Goal: Task Accomplishment & Management: Manage account settings

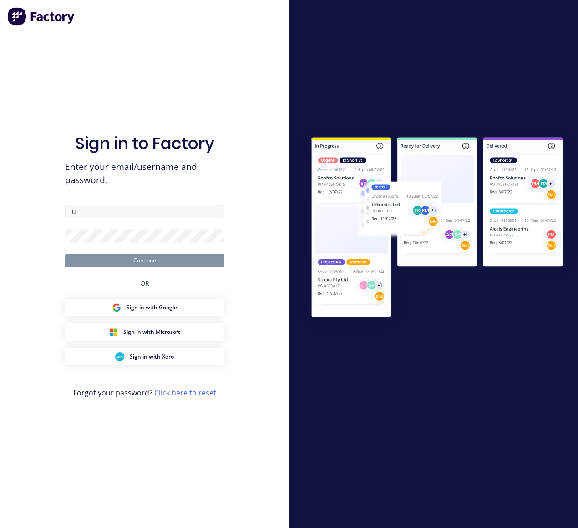
type input "[EMAIL_ADDRESS][DOMAIN_NAME]"
click at [262, 169] on div "Sign in to Factory Enter your email/username and password. [EMAIL_ADDRESS][DOMA…" at bounding box center [144, 264] width 289 height 528
click at [139, 256] on button "Continue" at bounding box center [144, 261] width 159 height 14
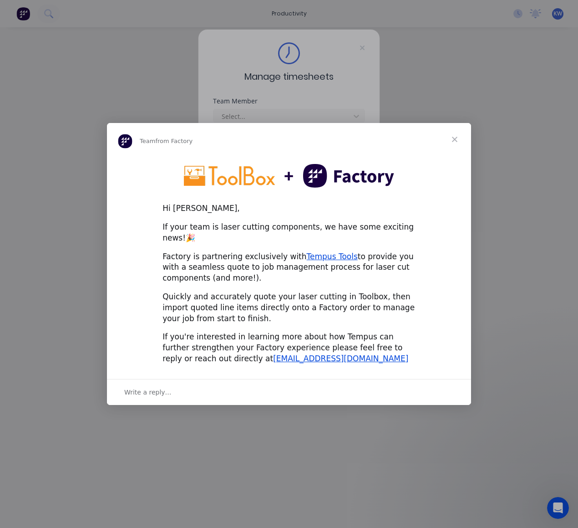
click at [458, 144] on span "Close" at bounding box center [455, 139] width 33 height 33
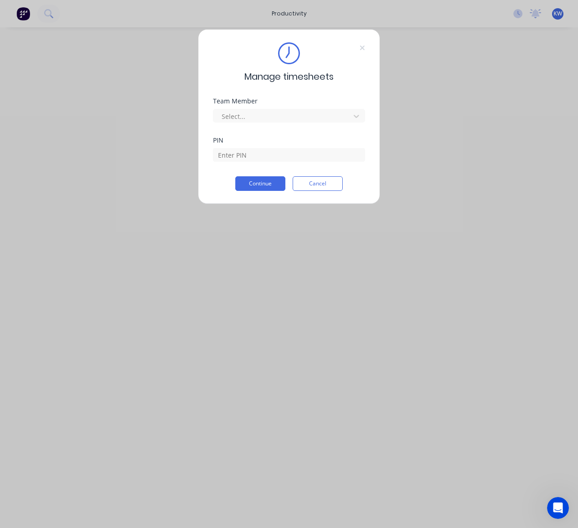
click at [445, 162] on div "Manage timesheets Team Member Select... PIN Continue Cancel" at bounding box center [289, 264] width 578 height 528
click at [322, 171] on div "PIN" at bounding box center [289, 156] width 152 height 39
click at [324, 184] on button "Cancel" at bounding box center [318, 183] width 50 height 15
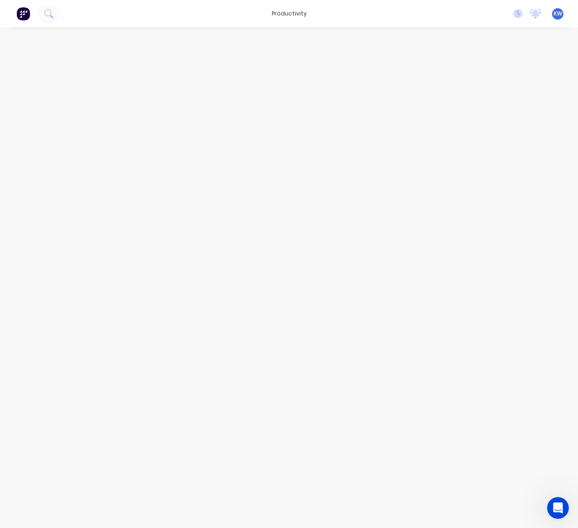
click at [395, 116] on div at bounding box center [289, 268] width 578 height 482
drag, startPoint x: 184, startPoint y: 354, endPoint x: 8, endPoint y: 91, distance: 316.6
click at [177, 349] on div at bounding box center [289, 268] width 578 height 482
click at [28, 14] on img at bounding box center [23, 14] width 14 height 14
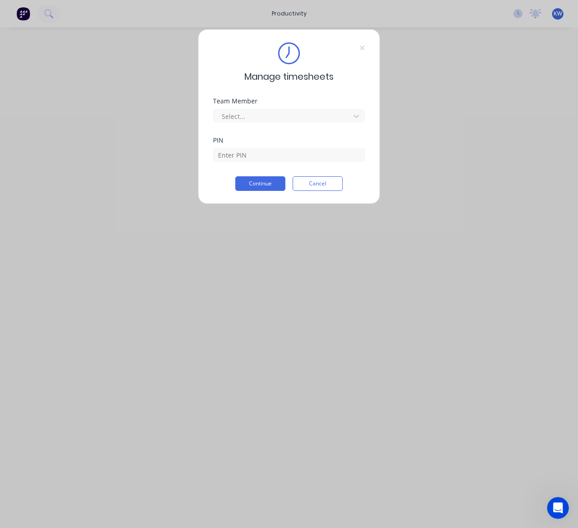
click at [359, 46] on div "Manage timesheets" at bounding box center [289, 62] width 152 height 41
click at [362, 47] on icon at bounding box center [362, 48] width 5 height 5
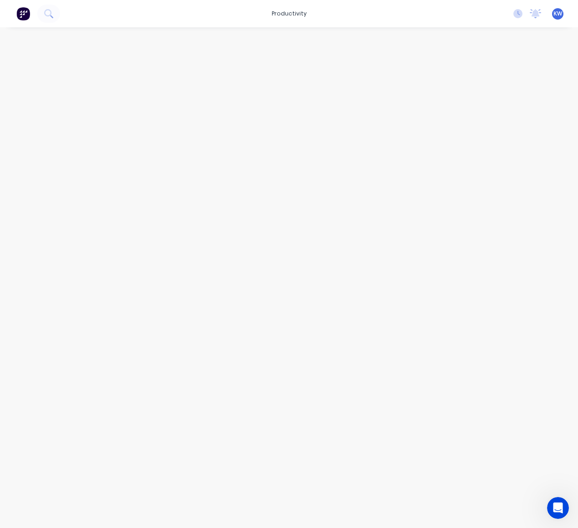
click at [343, 231] on div at bounding box center [289, 268] width 578 height 482
click at [298, 138] on div at bounding box center [289, 268] width 578 height 482
drag, startPoint x: 339, startPoint y: 302, endPoint x: 293, endPoint y: 144, distance: 164.6
click at [336, 292] on div at bounding box center [289, 268] width 578 height 482
